Goal: Task Accomplishment & Management: Use online tool/utility

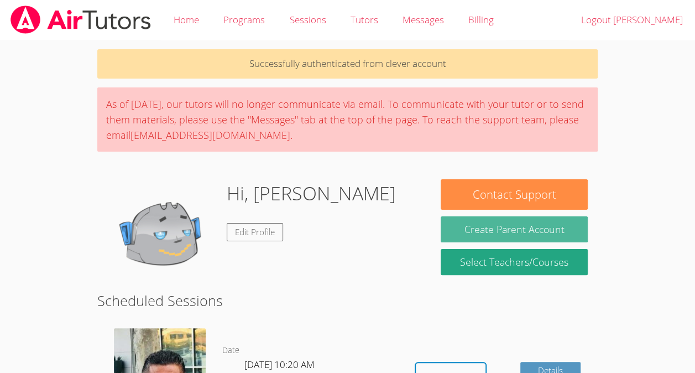
scroll to position [96, 0]
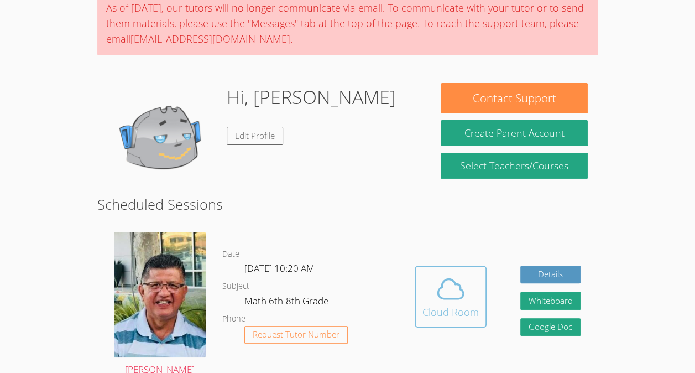
drag, startPoint x: 442, startPoint y: 227, endPoint x: 440, endPoint y: 293, distance: 66.9
click at [440, 293] on div "Hidden Cloud Room Details Whiteboard Hidden Google Doc" at bounding box center [497, 304] width 200 height 162
click at [435, 273] on icon at bounding box center [450, 288] width 31 height 31
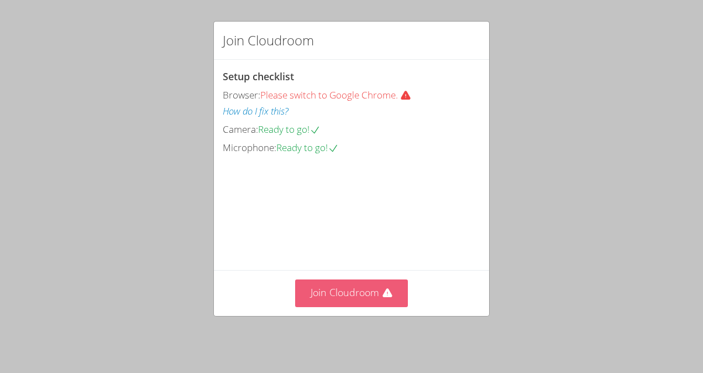
click at [326, 303] on button "Join Cloudroom" at bounding box center [351, 292] width 113 height 27
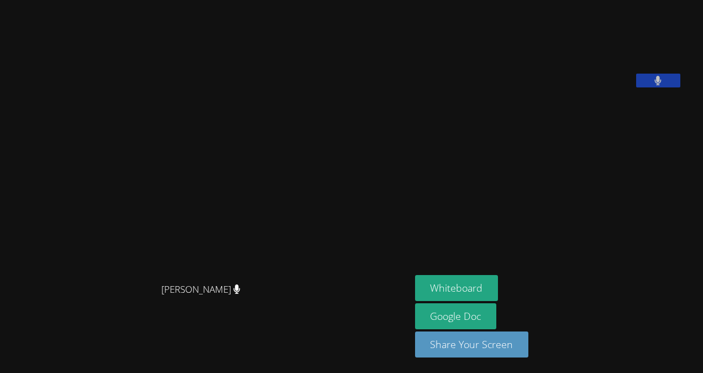
click at [662, 85] on icon at bounding box center [658, 80] width 7 height 9
click at [475, 206] on aside "[PERSON_NAME] [PERSON_NAME] Whiteboard Google Doc Share Your Screen" at bounding box center [549, 186] width 276 height 373
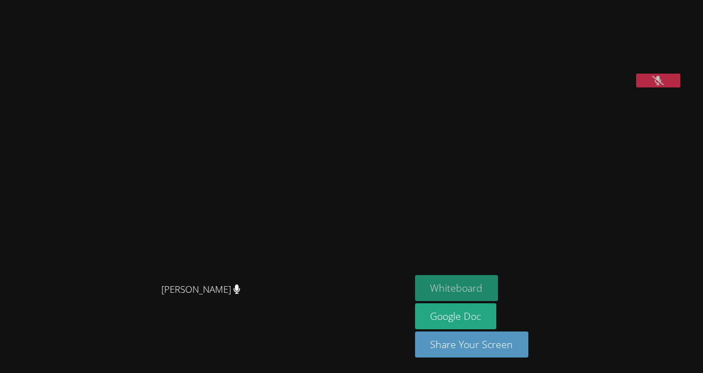
click at [475, 285] on button "Whiteboard" at bounding box center [456, 288] width 83 height 26
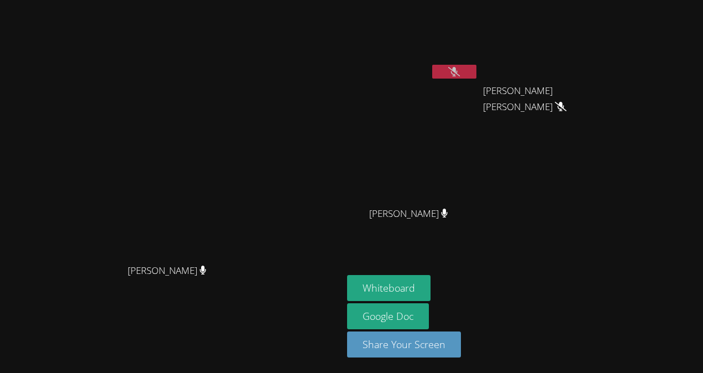
click at [476, 72] on button at bounding box center [454, 72] width 44 height 14
click at [460, 74] on icon at bounding box center [454, 71] width 12 height 9
click at [458, 75] on icon at bounding box center [454, 71] width 7 height 9
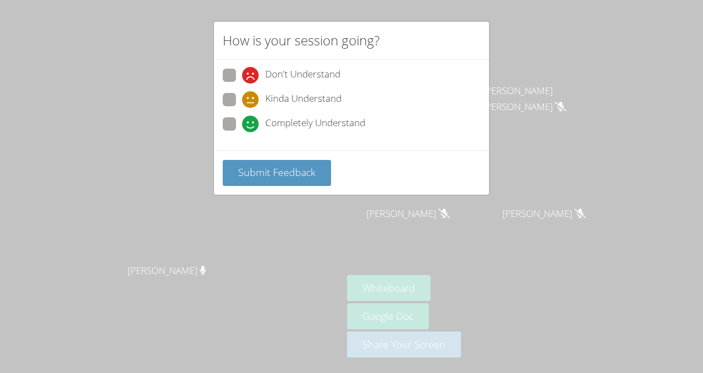
click at [242, 132] on span at bounding box center [242, 132] width 0 height 0
click at [242, 120] on input "Completely Understand" at bounding box center [246, 121] width 9 height 9
radio input "true"
click at [293, 176] on span "Submit Feedback" at bounding box center [276, 171] width 77 height 13
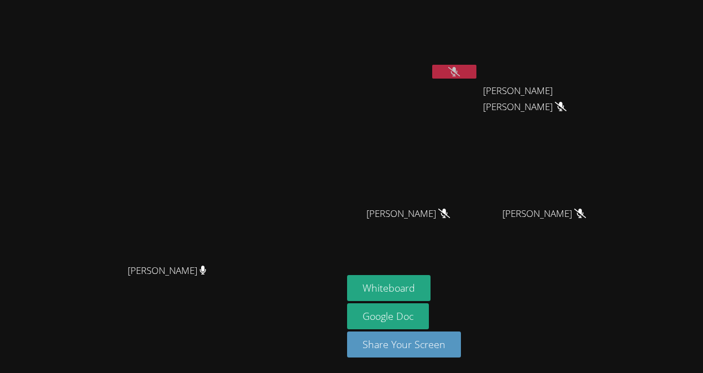
click at [460, 71] on icon at bounding box center [454, 71] width 12 height 9
click at [458, 67] on icon at bounding box center [454, 71] width 7 height 9
